Goal: Task Accomplishment & Management: Manage account settings

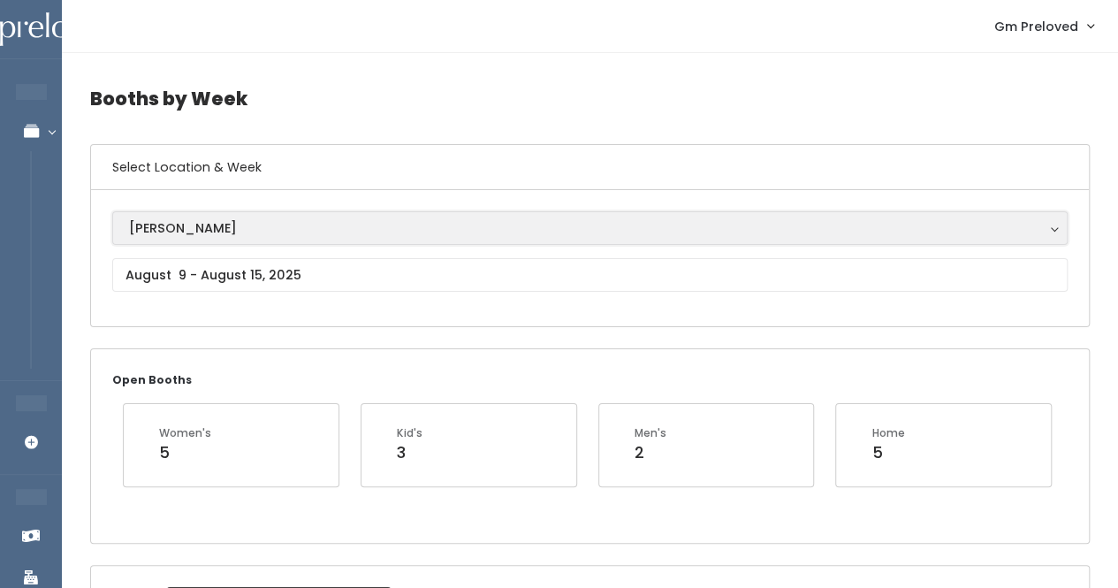
click at [242, 222] on div "[PERSON_NAME]" at bounding box center [590, 227] width 922 height 19
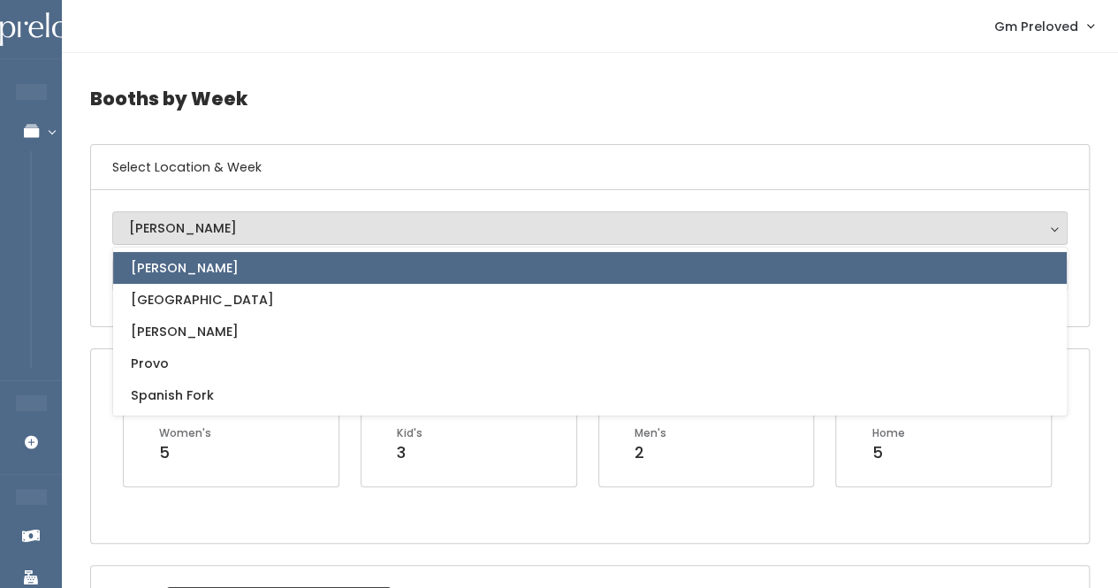
click at [227, 261] on link "[PERSON_NAME]" at bounding box center [590, 268] width 954 height 32
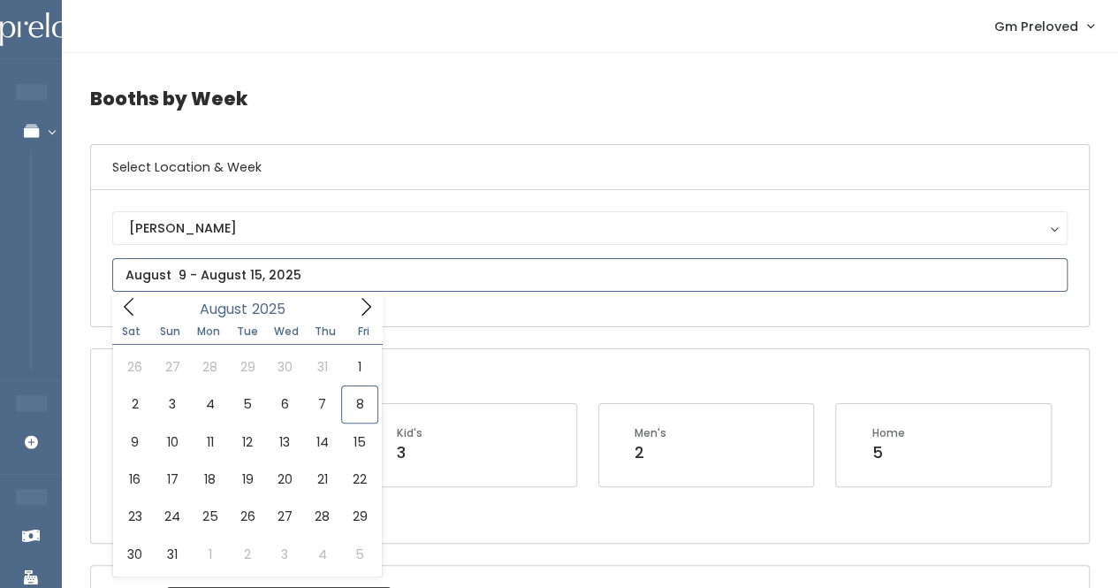
click at [226, 284] on input "text" at bounding box center [589, 275] width 955 height 34
type input "August 9 to August 15"
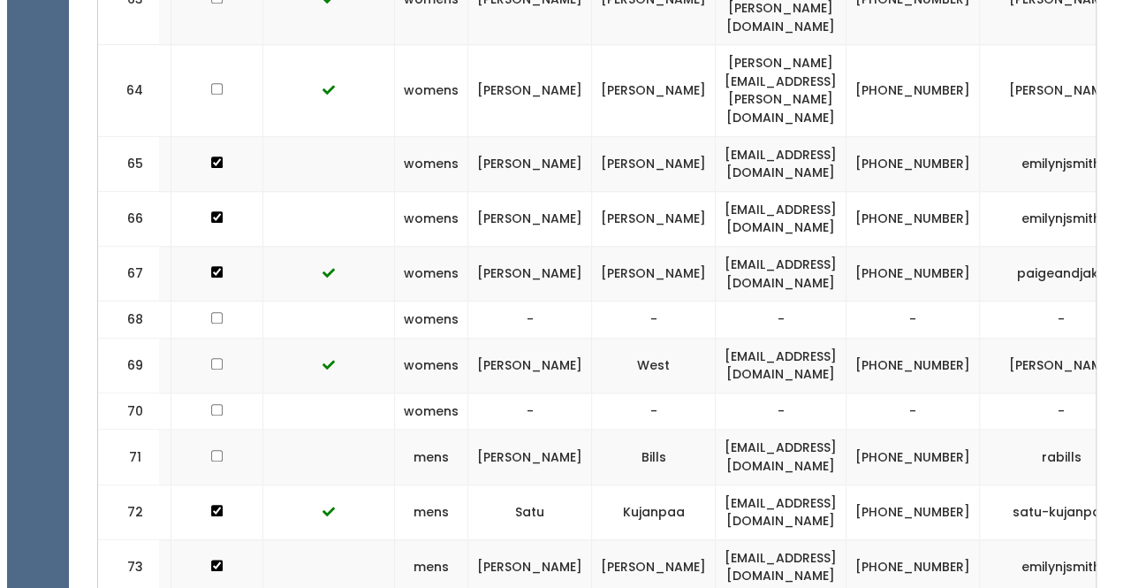
scroll to position [0, 322]
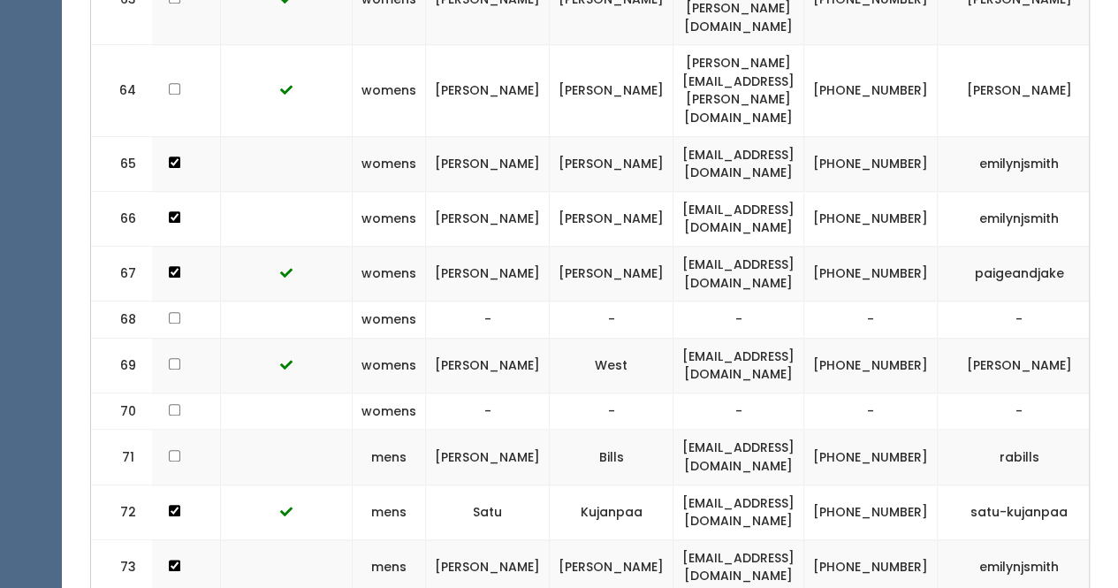
click at [1117, 360] on span "button" at bounding box center [1132, 365] width 7 height 11
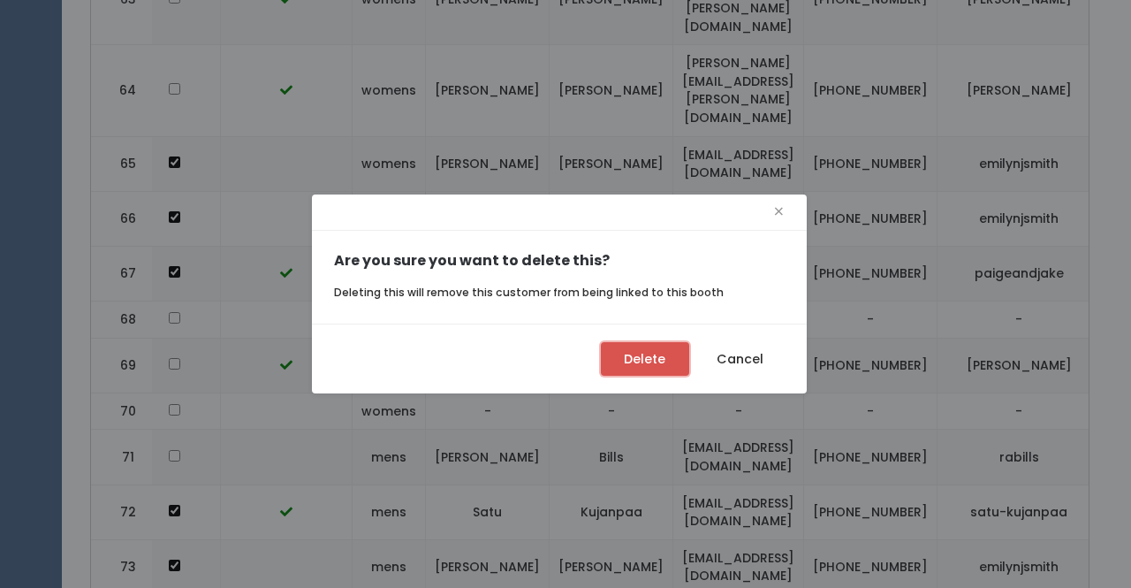
click at [658, 359] on button "Delete" at bounding box center [645, 359] width 88 height 34
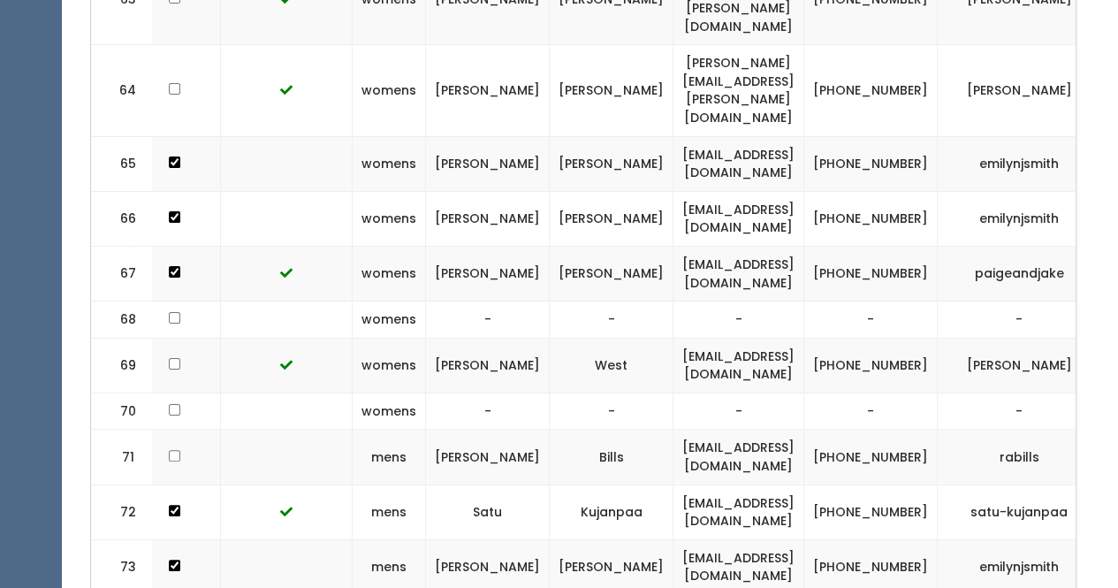
scroll to position [0, 308]
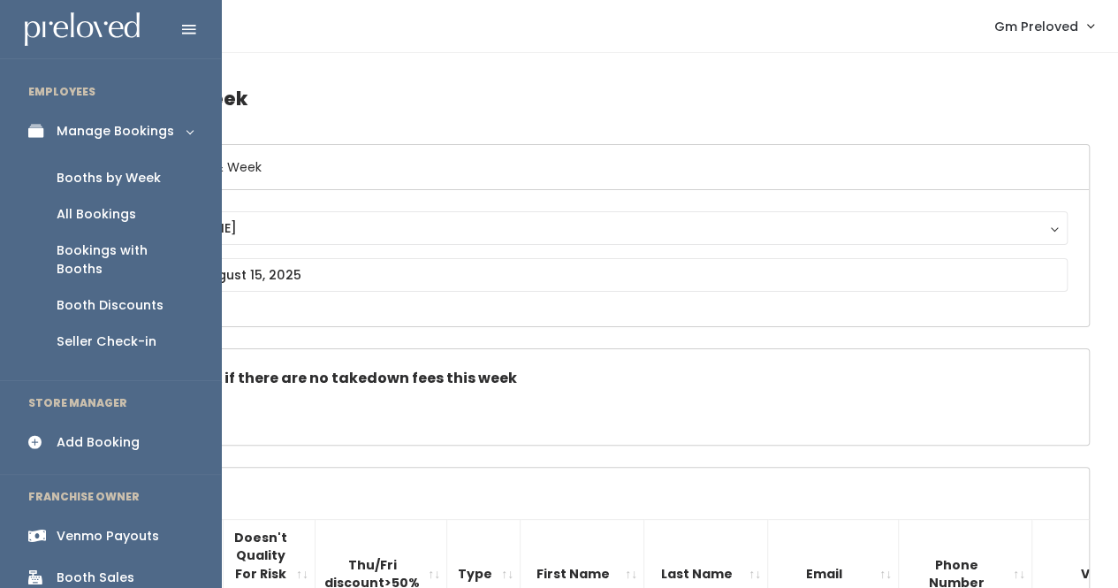
scroll to position [62, 0]
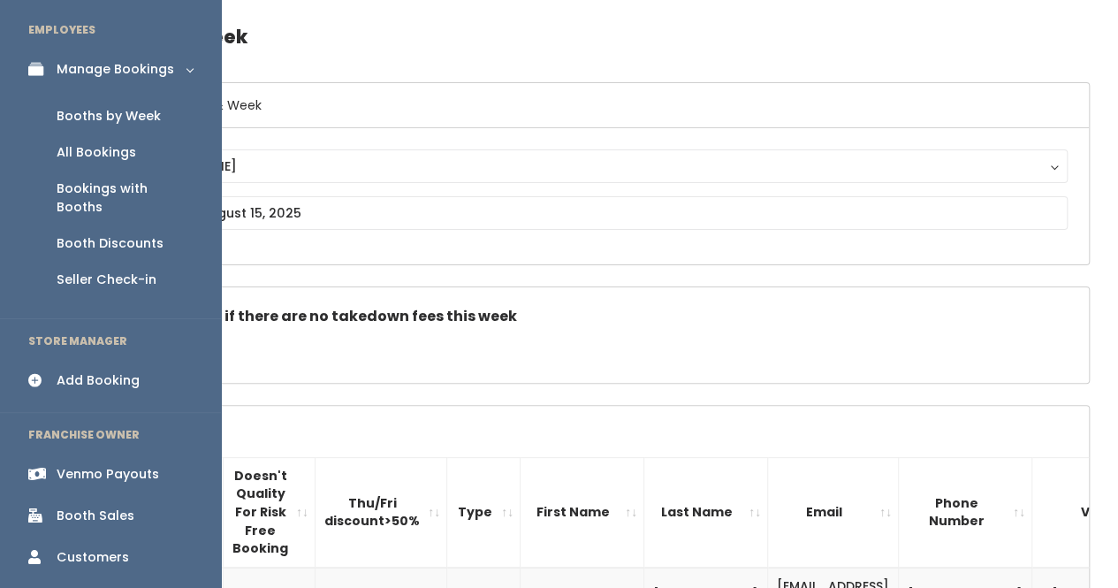
click at [65, 506] on div "Booth Sales" at bounding box center [96, 515] width 78 height 19
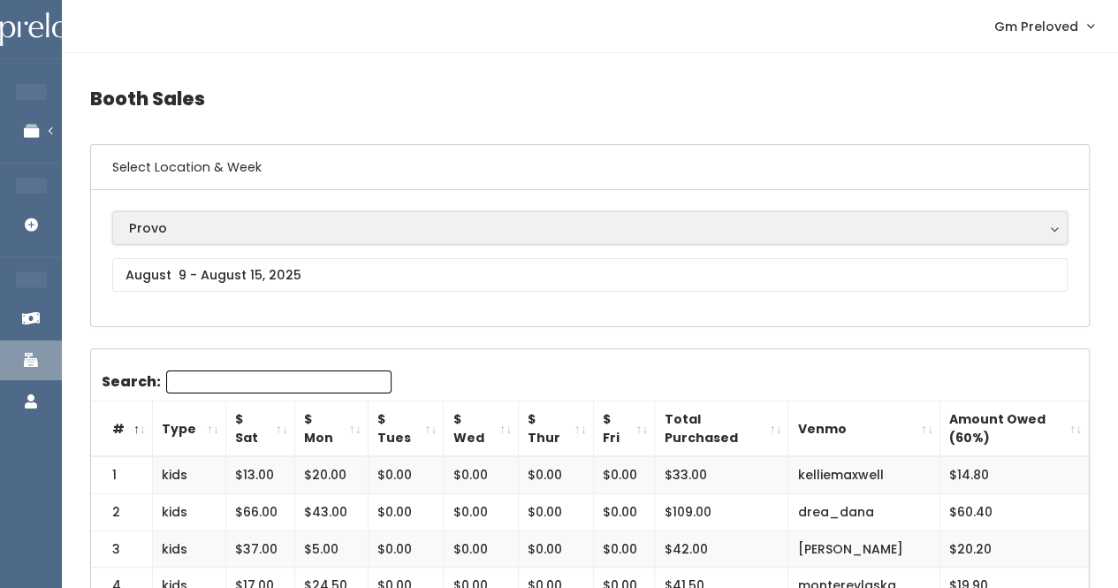
click at [189, 232] on div "Provo" at bounding box center [590, 227] width 922 height 19
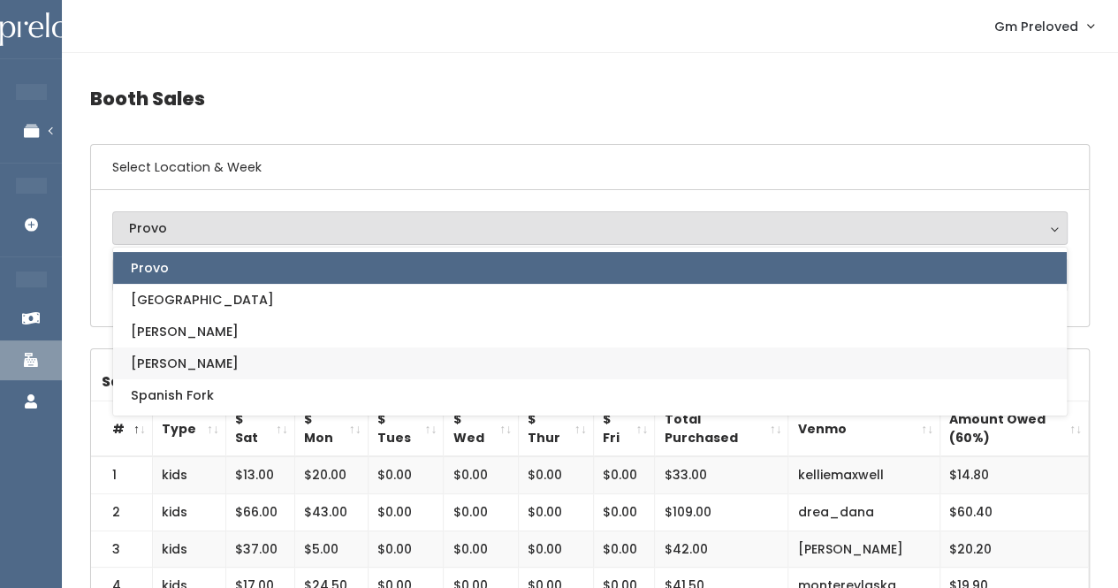
click at [169, 361] on span "[PERSON_NAME]" at bounding box center [185, 363] width 108 height 19
select select "3"
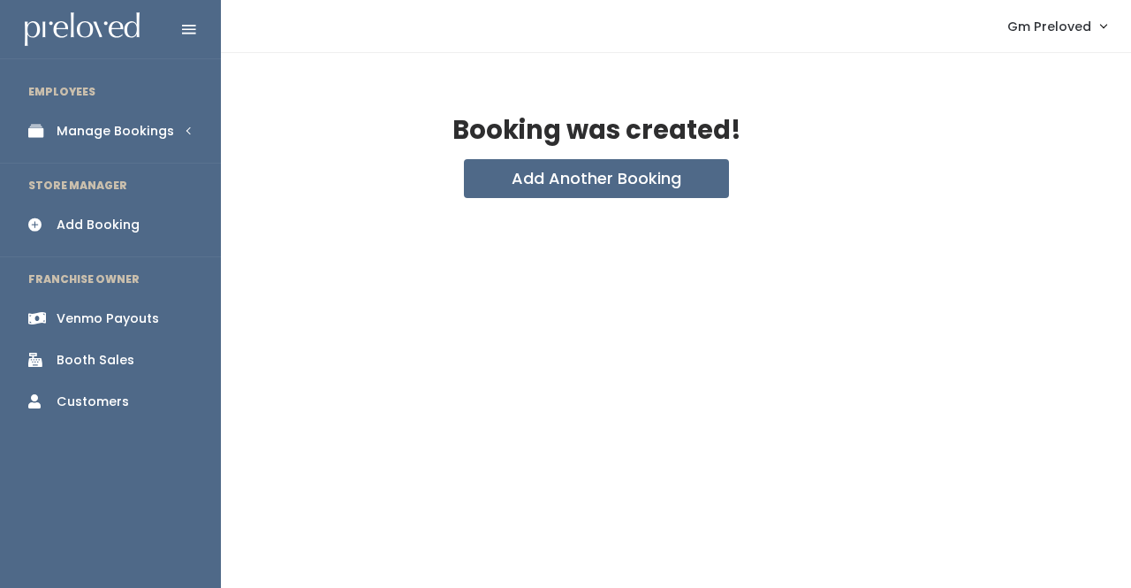
click at [103, 316] on div "Venmo Payouts" at bounding box center [108, 318] width 103 height 19
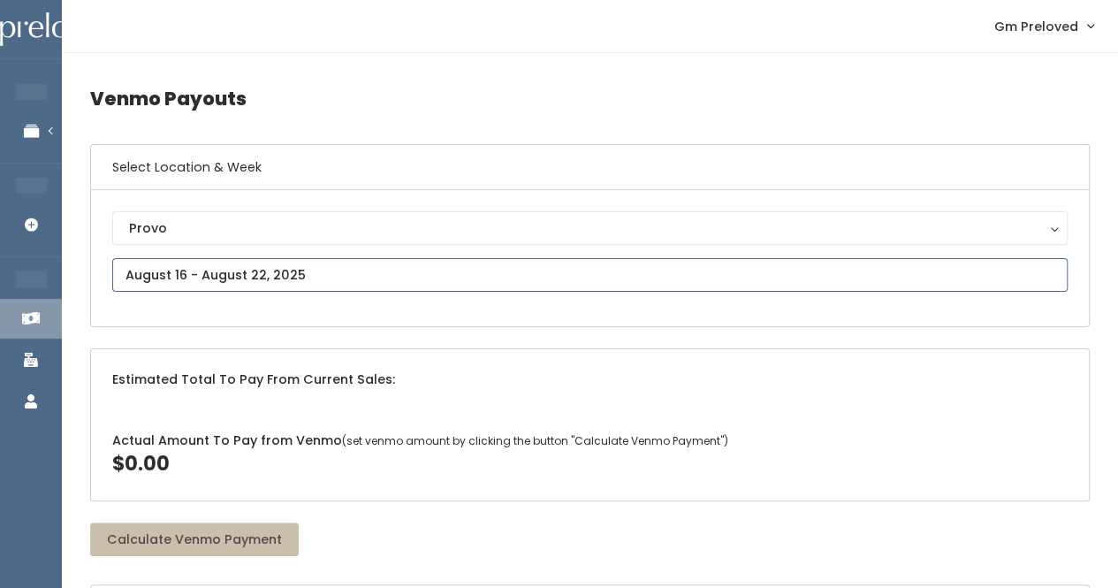
click at [224, 271] on input "text" at bounding box center [589, 275] width 955 height 34
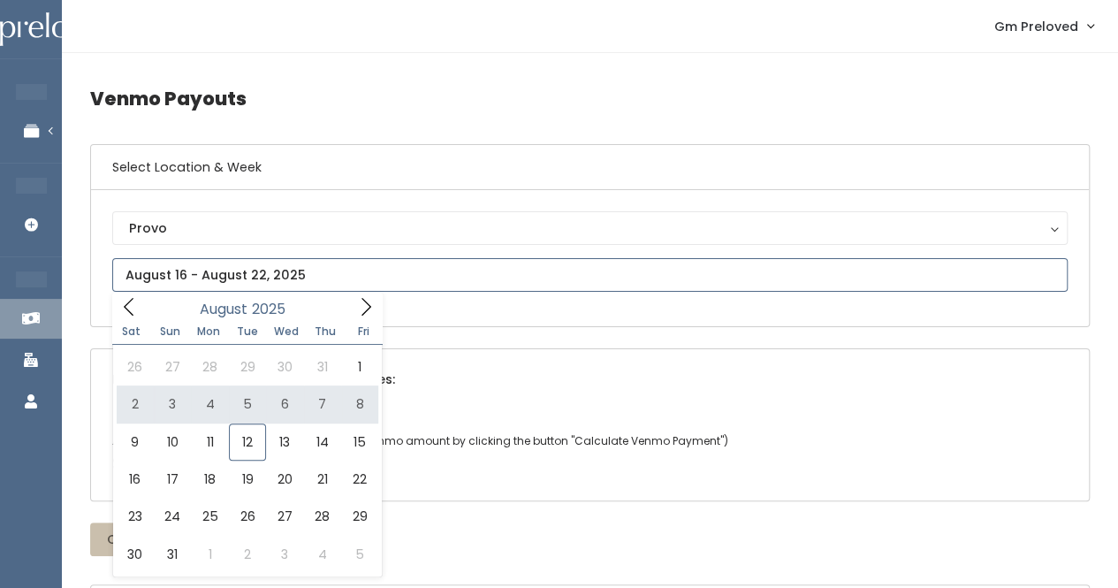
type input "August 2 to August 8"
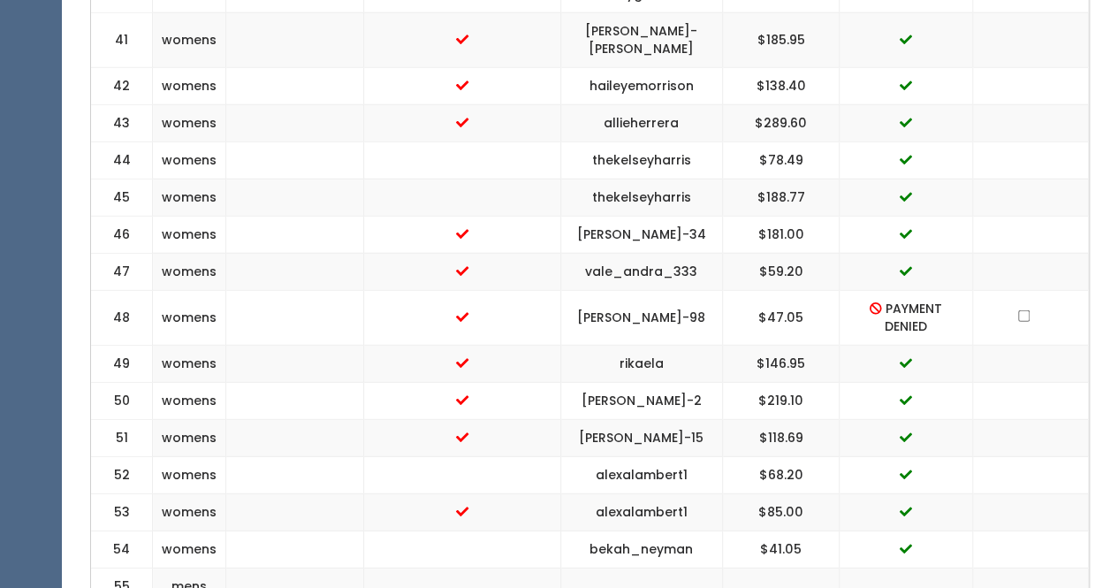
scroll to position [2325, 0]
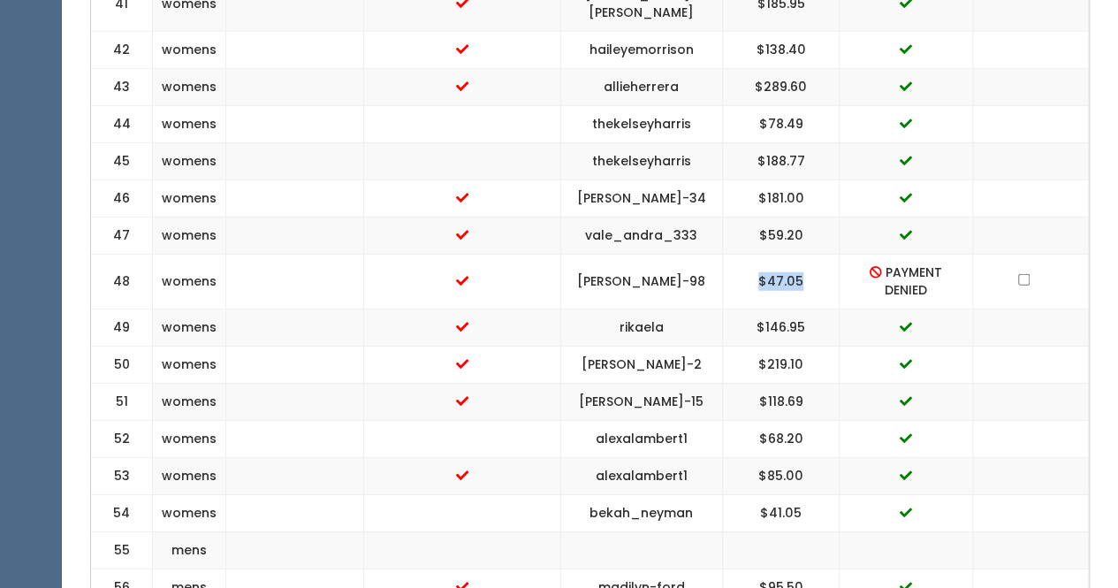
drag, startPoint x: 800, startPoint y: 213, endPoint x: 745, endPoint y: 213, distance: 54.8
click at [745, 254] on td "$47.05" at bounding box center [781, 281] width 118 height 55
copy td "$47.05"
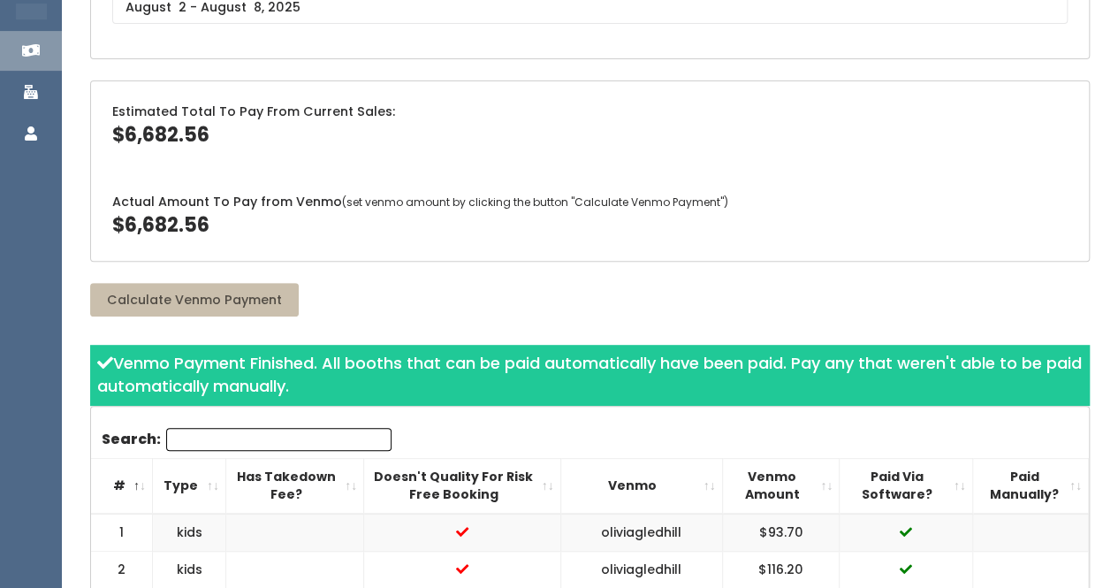
scroll to position [0, 0]
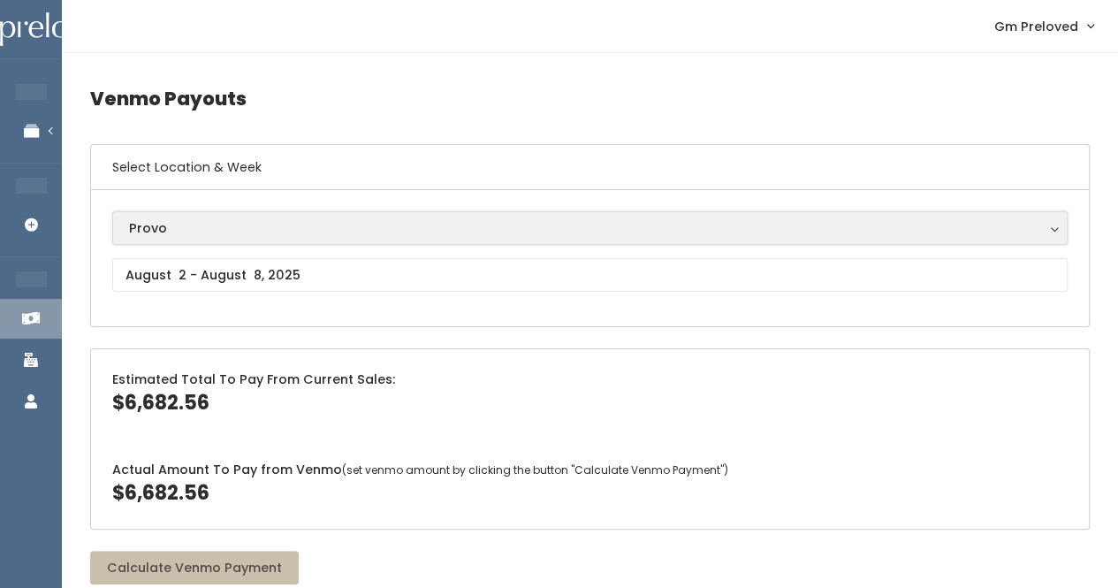
click at [232, 225] on div "Provo" at bounding box center [590, 227] width 922 height 19
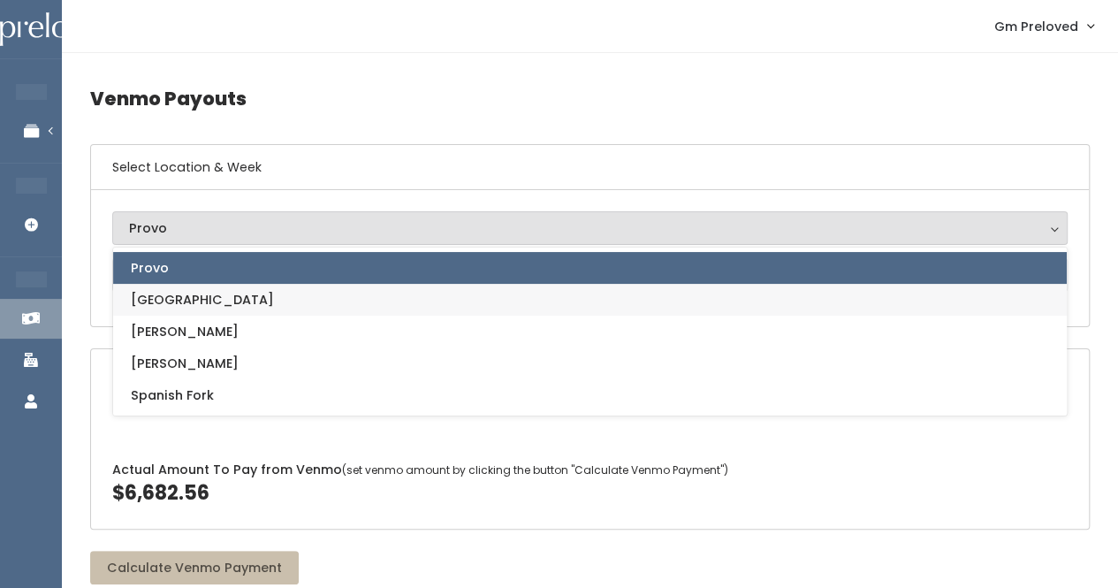
click at [221, 300] on link "[GEOGRAPHIC_DATA]" at bounding box center [590, 300] width 954 height 32
select select "5"
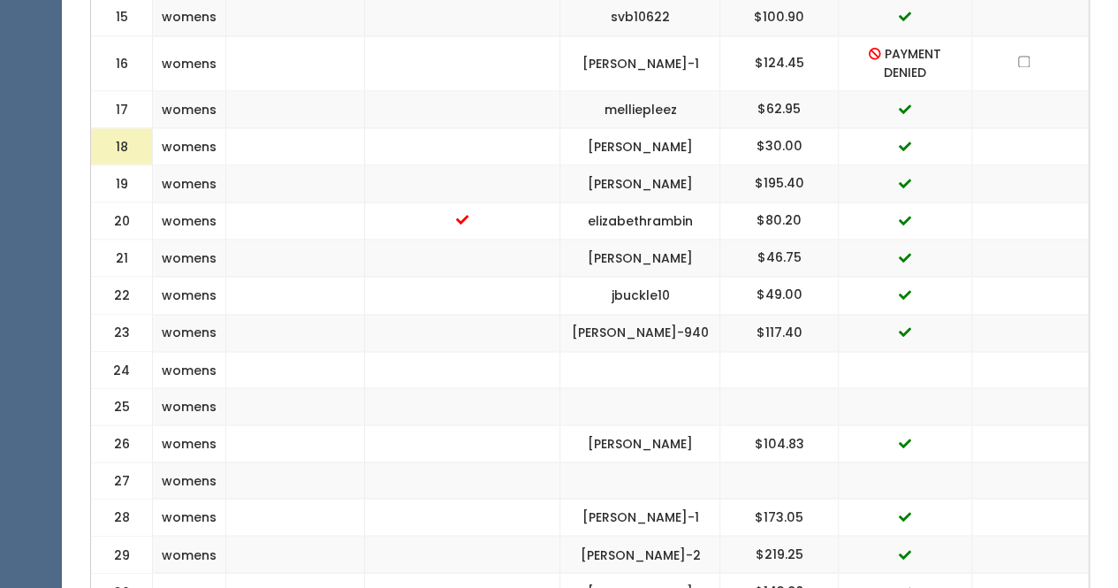
scroll to position [1302, 0]
drag, startPoint x: 800, startPoint y: 73, endPoint x: 688, endPoint y: 80, distance: 112.5
click at [688, 80] on "16 womens [PERSON_NAME]-1 $124.45 PAYMENT DENIED" at bounding box center [590, 64] width 998 height 55
copy "$124.45"
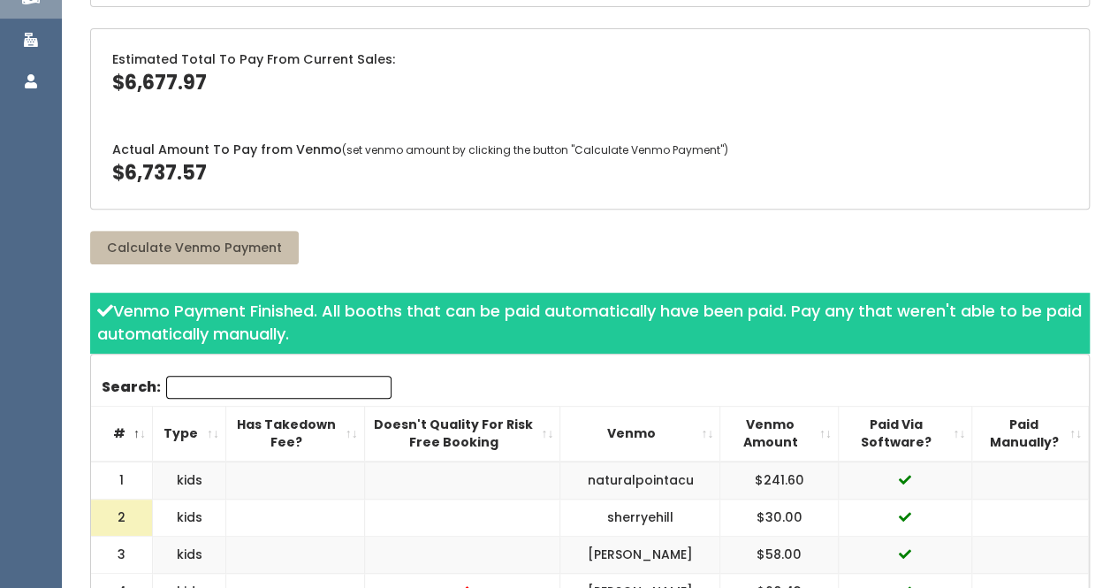
scroll to position [0, 0]
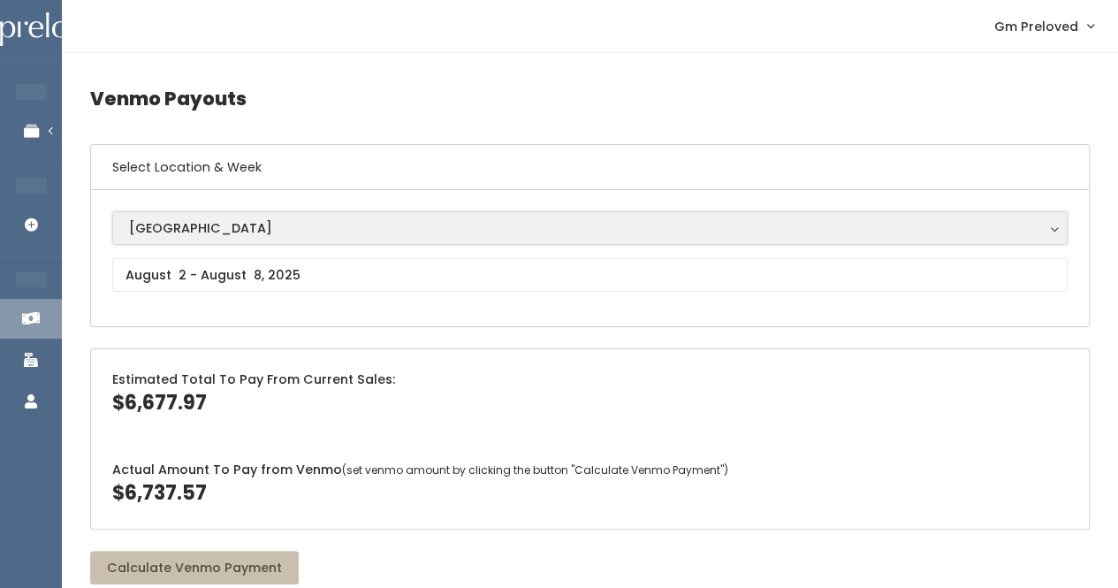
click at [212, 223] on div "[GEOGRAPHIC_DATA]" at bounding box center [590, 227] width 922 height 19
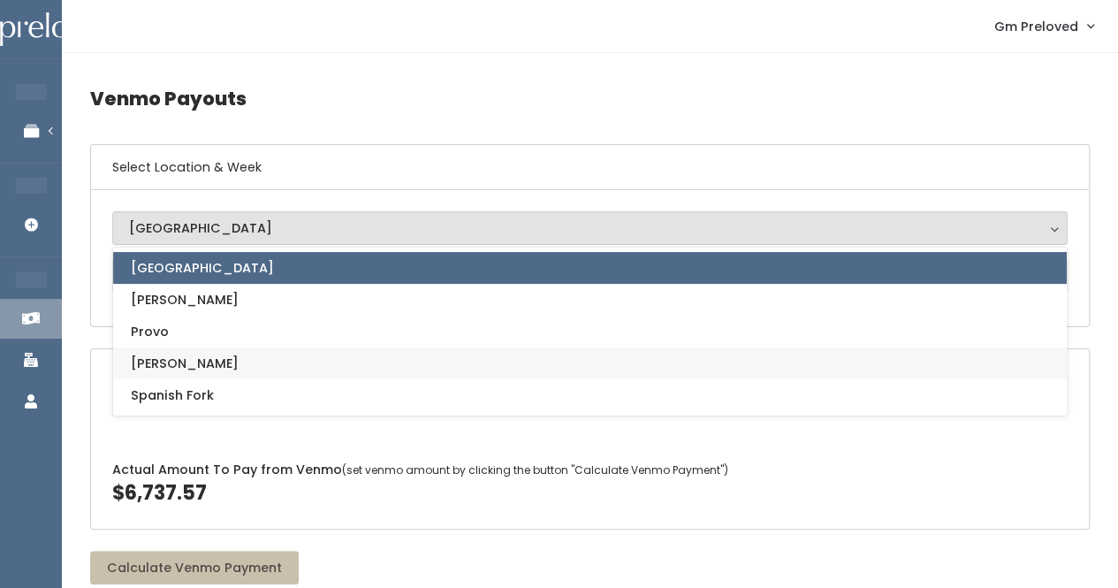
click at [266, 360] on link "[PERSON_NAME]" at bounding box center [590, 363] width 954 height 32
select select "3"
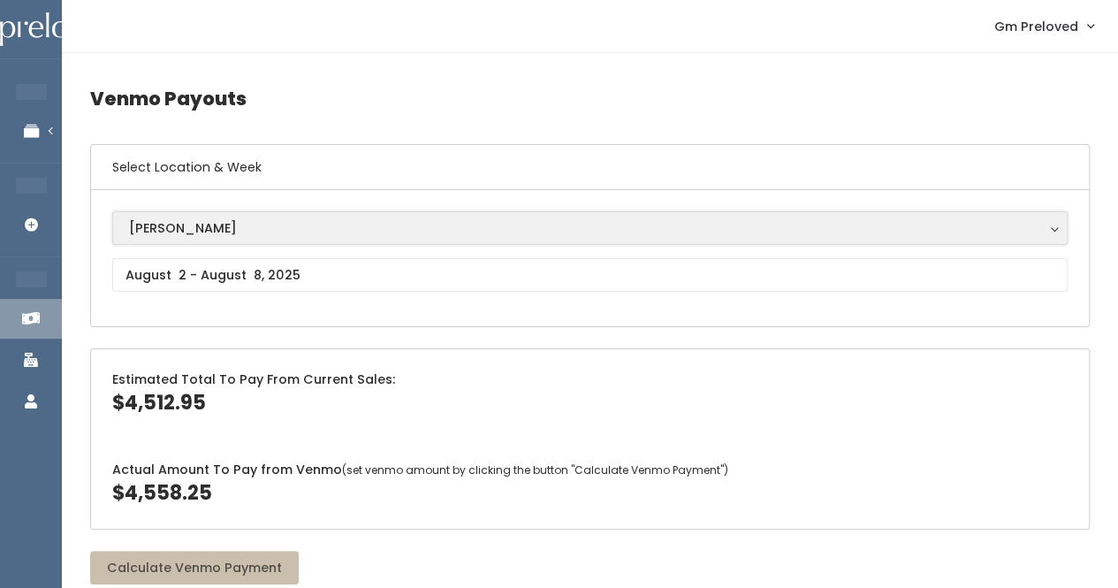
click at [200, 218] on div "[PERSON_NAME]" at bounding box center [590, 227] width 922 height 19
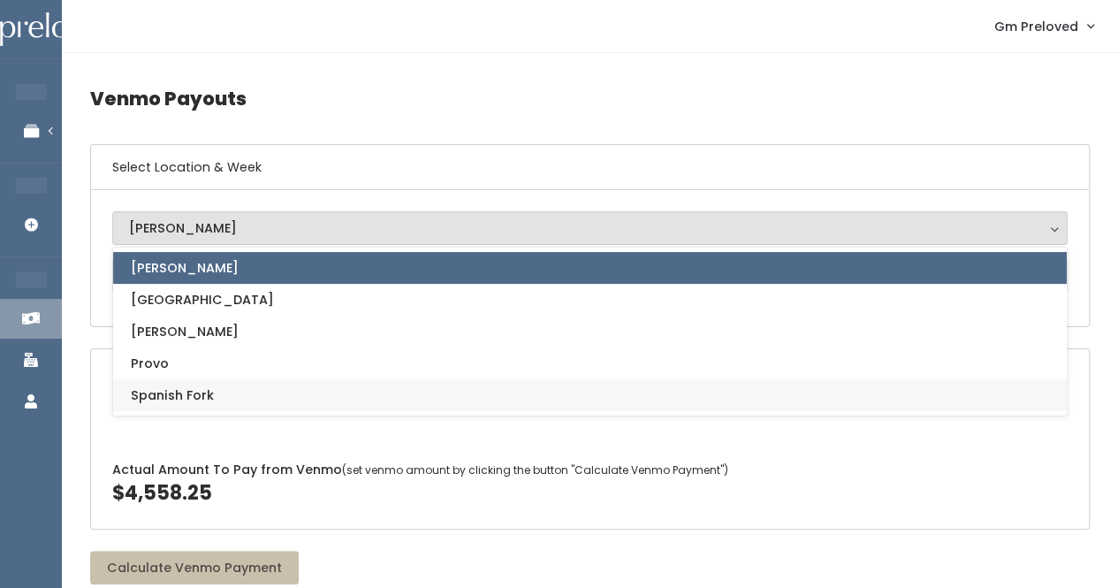
click at [265, 393] on link "Spanish Fork" at bounding box center [590, 395] width 954 height 32
select select "2"
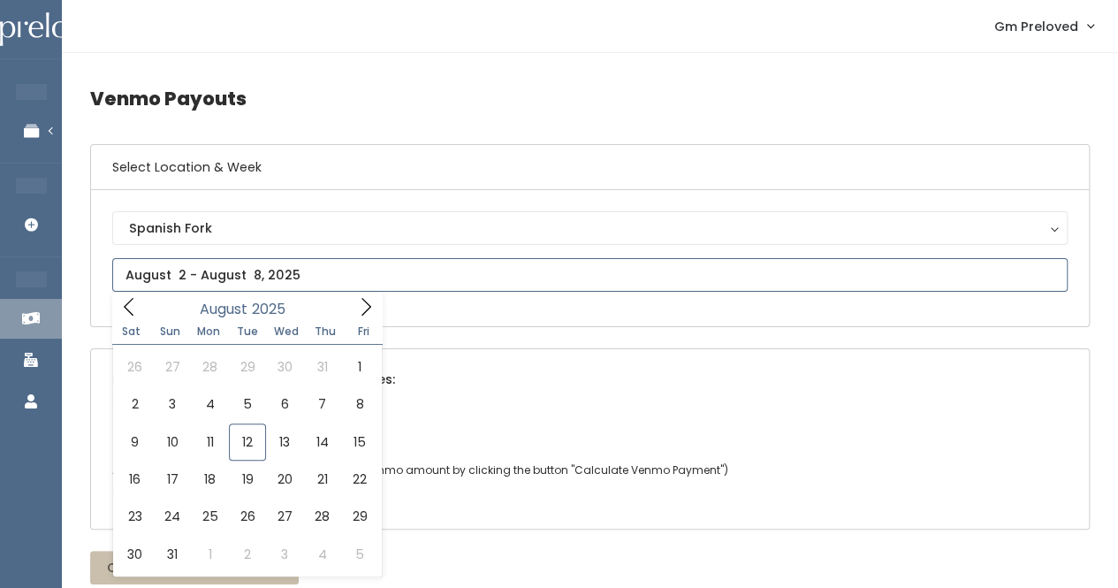
click at [253, 266] on input "text" at bounding box center [589, 275] width 955 height 34
